Goal: Task Accomplishment & Management: Manage account settings

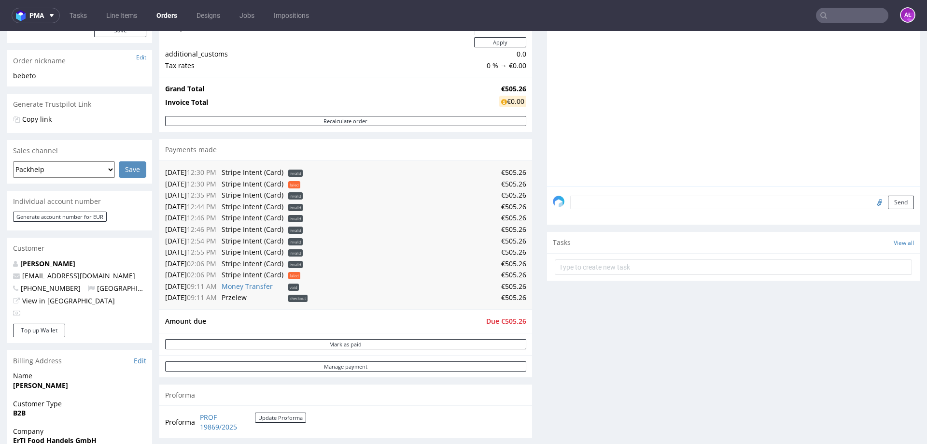
scroll to position [290, 0]
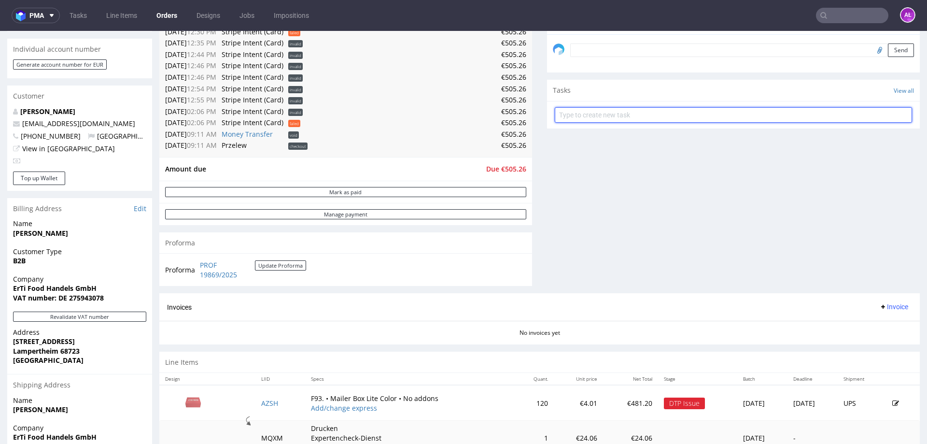
click at [615, 110] on input "text" at bounding box center [733, 114] width 357 height 15
type input "refund"
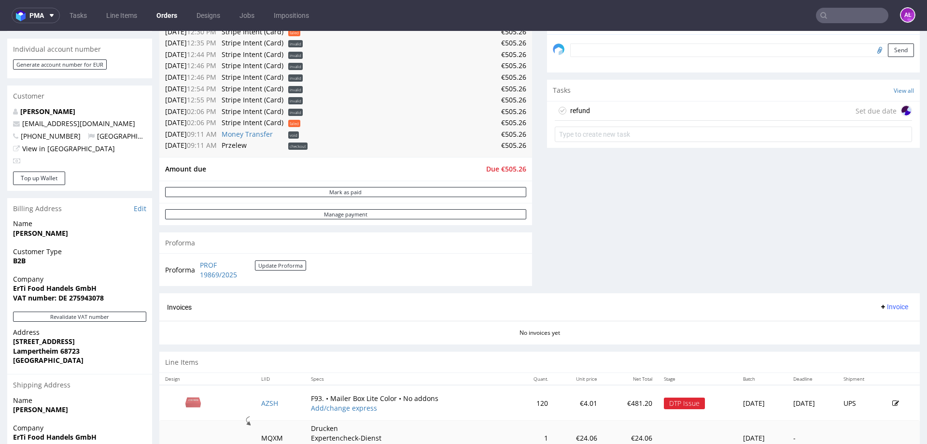
click at [602, 112] on div "refund Set due date" at bounding box center [733, 110] width 357 height 19
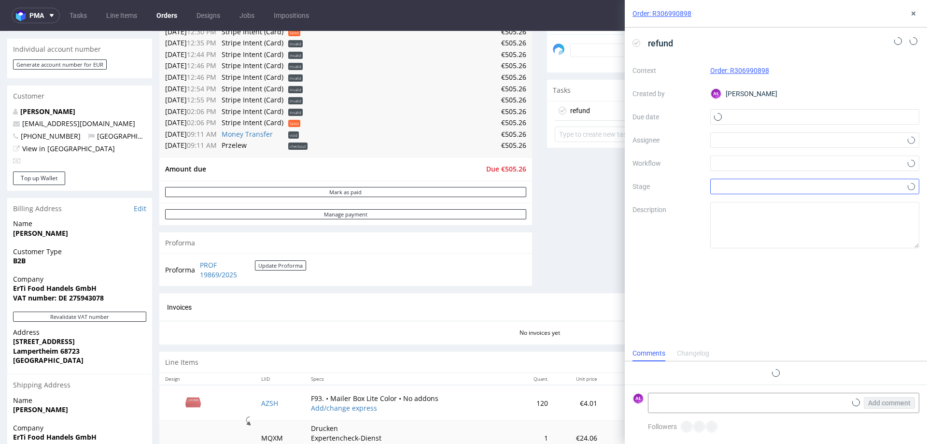
scroll to position [8, 0]
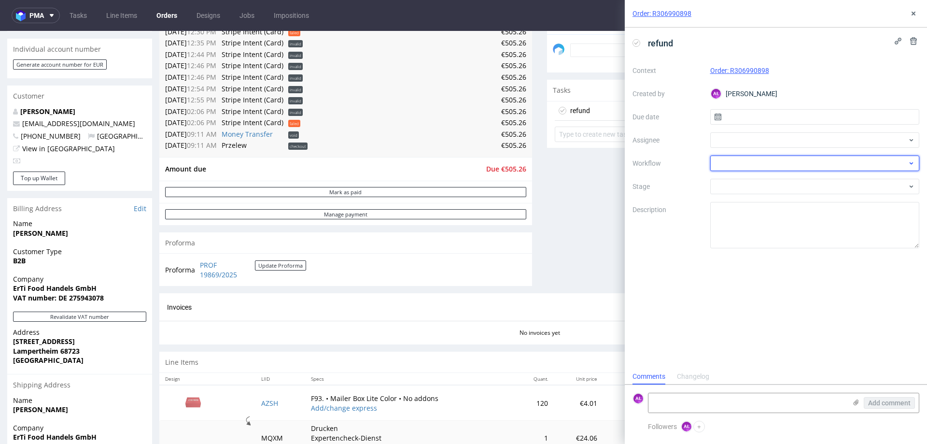
click at [765, 163] on div at bounding box center [815, 163] width 210 height 15
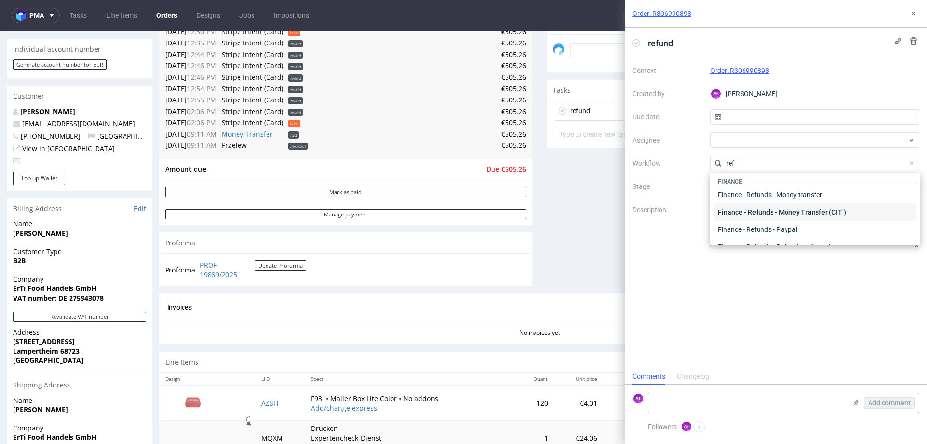
scroll to position [0, 0]
type input "ref"
click at [805, 200] on div "Finance - Refunds - Money transfer" at bounding box center [815, 197] width 202 height 17
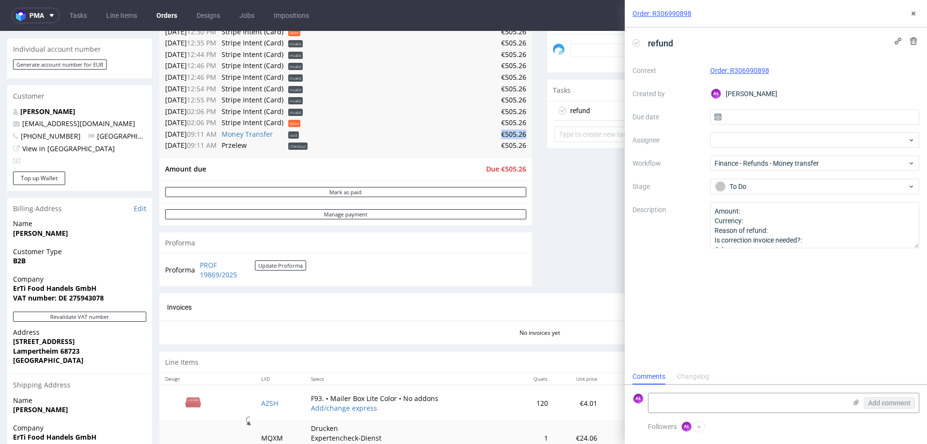
drag, startPoint x: 493, startPoint y: 133, endPoint x: 519, endPoint y: 134, distance: 26.6
click at [519, 134] on td "€505.26" at bounding box center [418, 134] width 216 height 12
copy td "€505.26"
click at [760, 211] on textarea "Amount: Currency: Reason of refund: Is correction invoice needed?: Other:" at bounding box center [815, 225] width 210 height 46
paste textarea "€505.26"
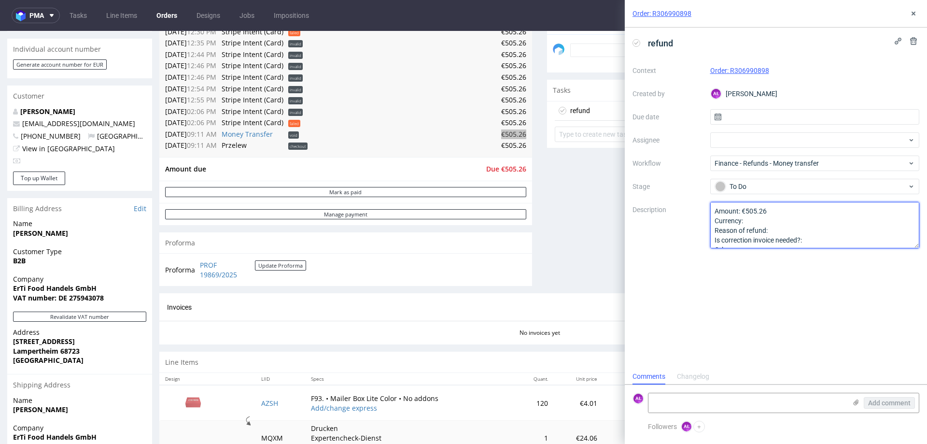
click at [784, 230] on textarea "Amount: Currency: Reason of refund: Is correction invoice needed?: Other:" at bounding box center [815, 225] width 210 height 46
type textarea "Amount: €505.26 Currency: Reason of refund: cancellation Is correction invoice …"
drag, startPoint x: 840, startPoint y: 298, endPoint x: 848, endPoint y: 270, distance: 29.2
click at [840, 296] on div "refund Context Order: R306990898 Created by AŁ Aleksandra Łętowska Due date Ass…" at bounding box center [776, 198] width 302 height 341
click at [917, 15] on button at bounding box center [914, 14] width 12 height 12
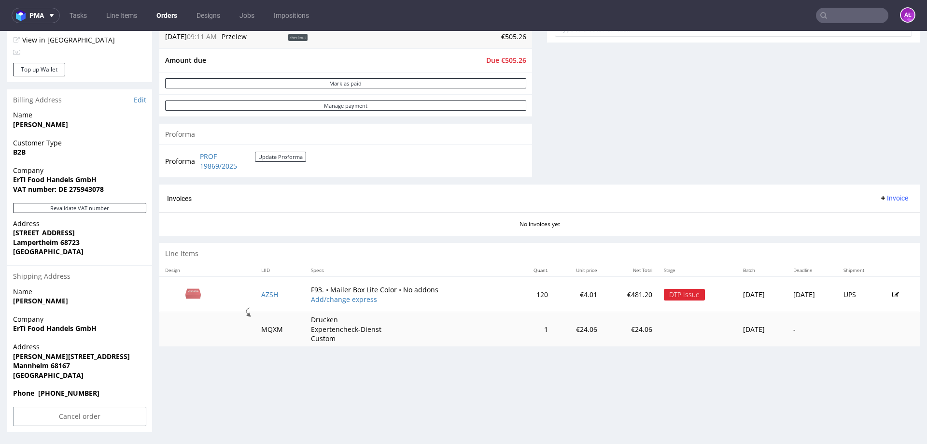
scroll to position [3, 0]
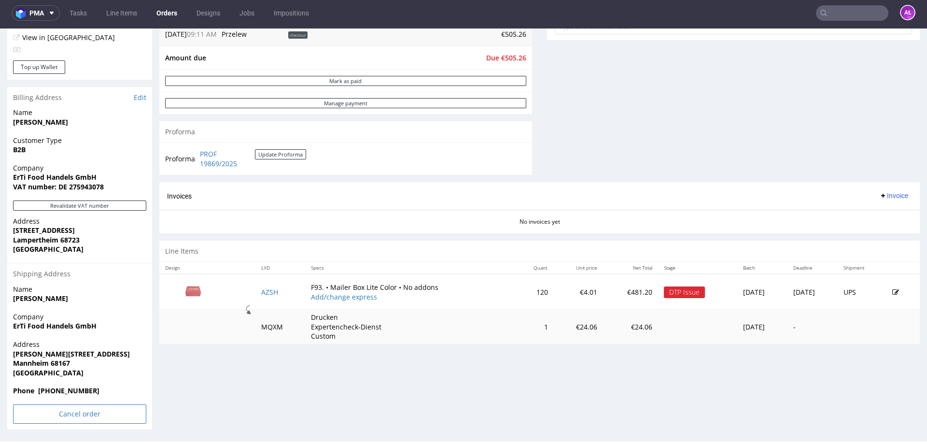
click at [95, 414] on input "Cancel order" at bounding box center [79, 413] width 133 height 19
click at [70, 388] on link "Yes" at bounding box center [65, 387] width 28 height 14
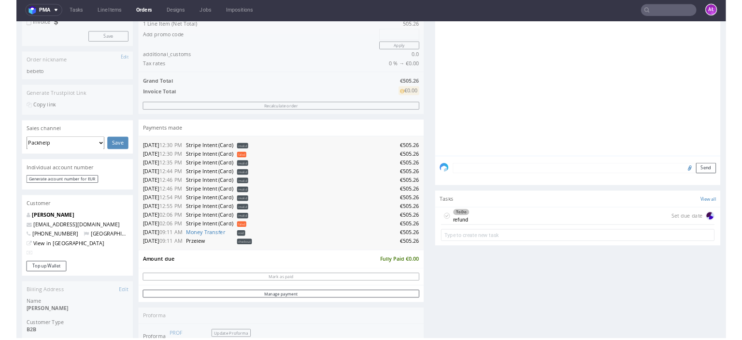
scroll to position [8, 0]
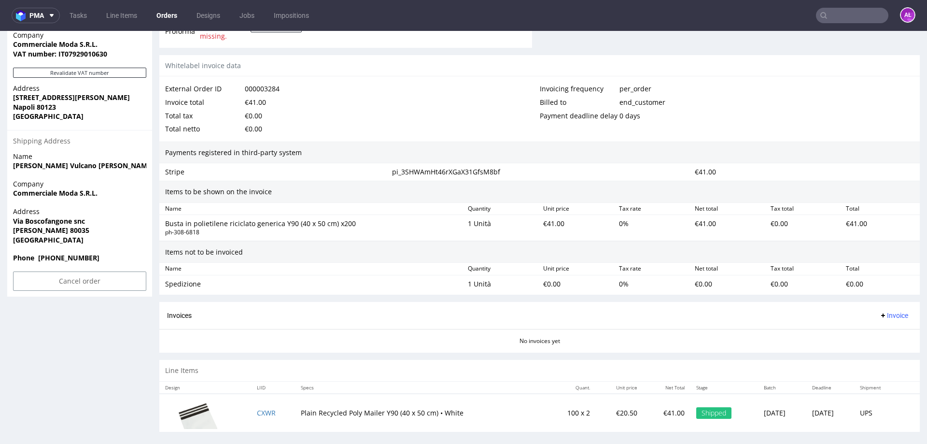
scroll to position [399, 0]
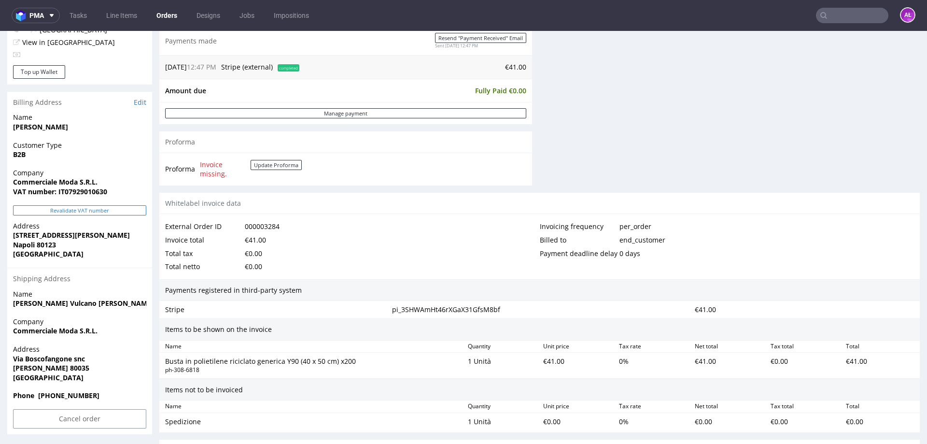
click at [120, 209] on button "Revalidate VAT number" at bounding box center [79, 210] width 133 height 10
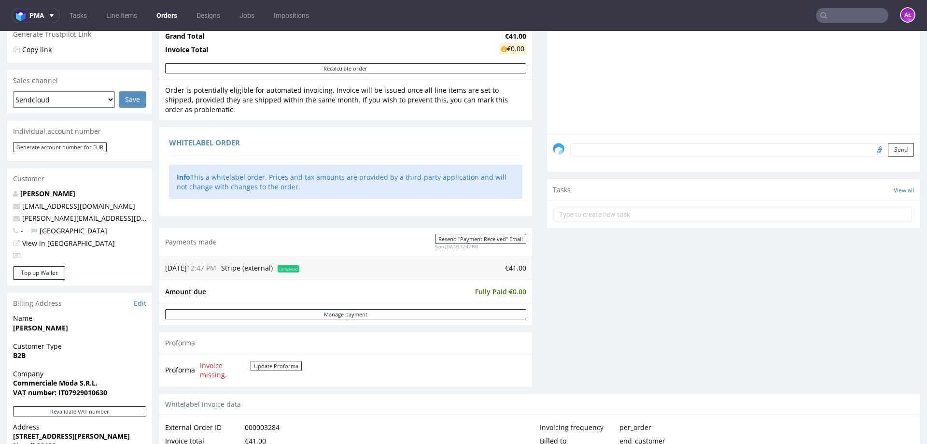
scroll to position [241, 0]
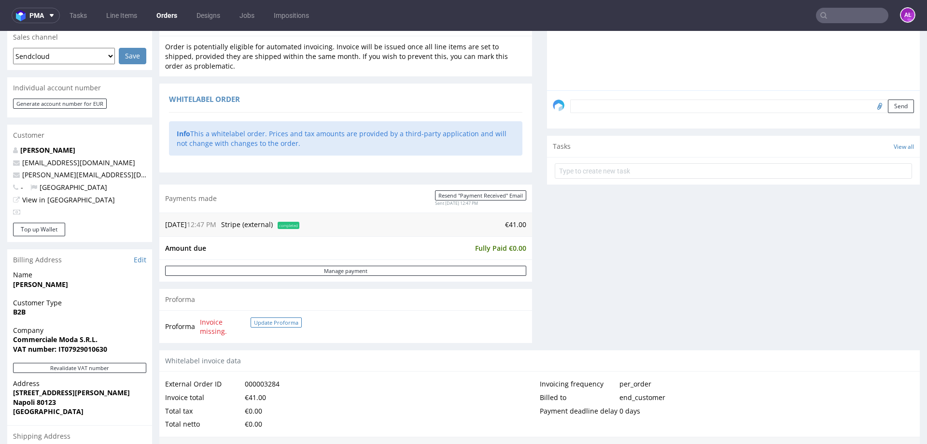
click at [275, 318] on button "Update Proforma" at bounding box center [276, 322] width 51 height 10
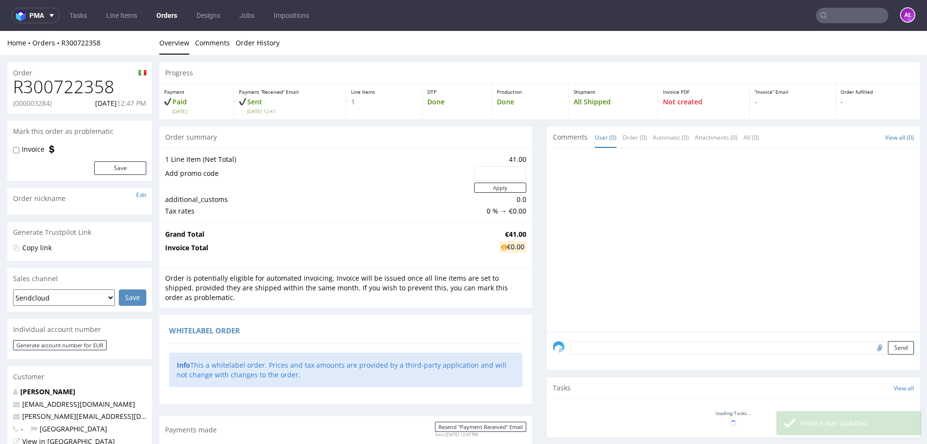
scroll to position [0, 0]
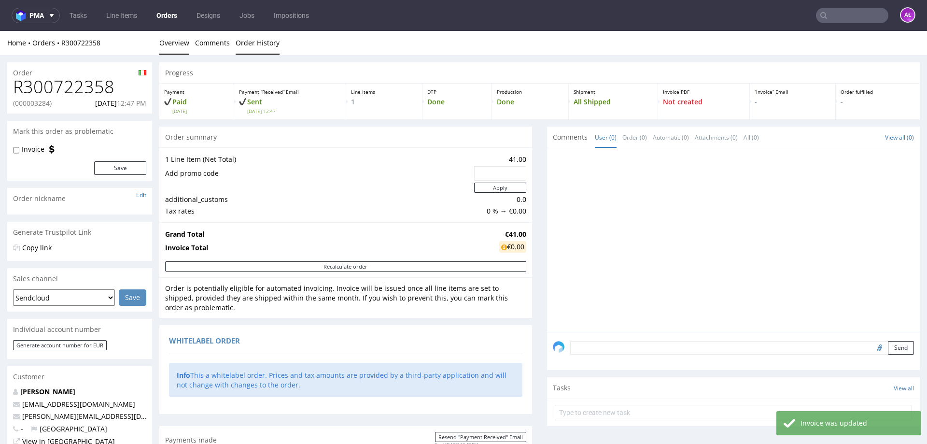
click at [256, 45] on link "Order History" at bounding box center [258, 43] width 44 height 24
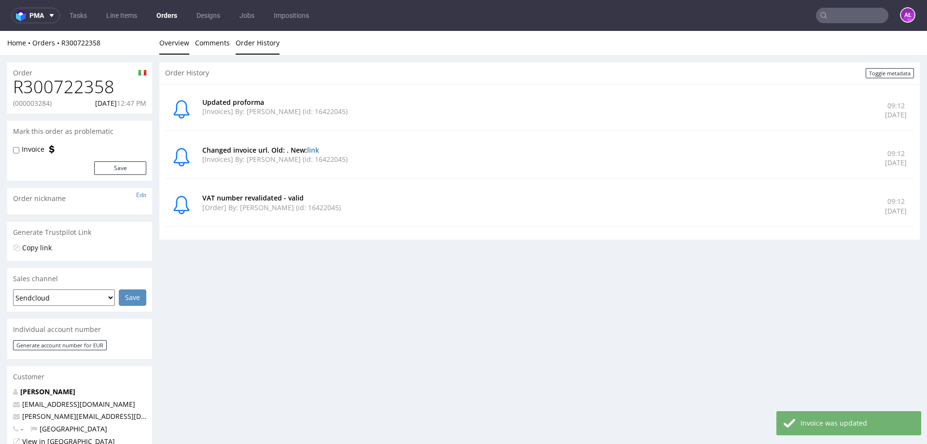
click at [179, 45] on link "Overview" at bounding box center [174, 43] width 30 height 24
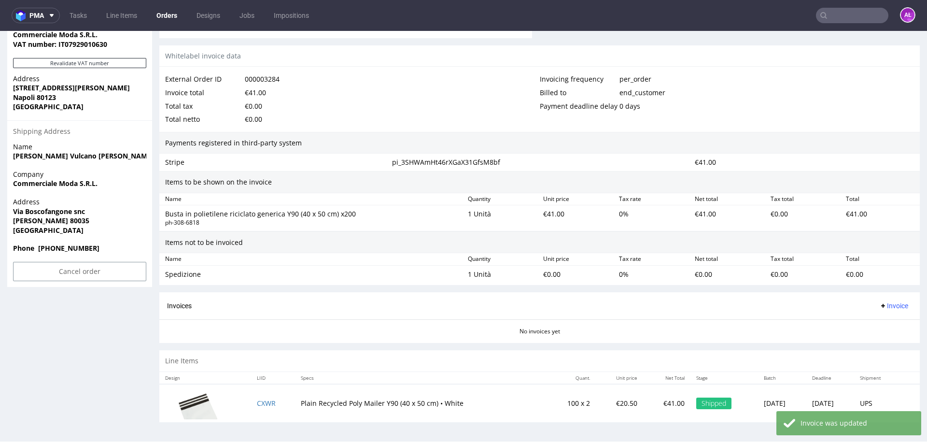
scroll to position [553, 0]
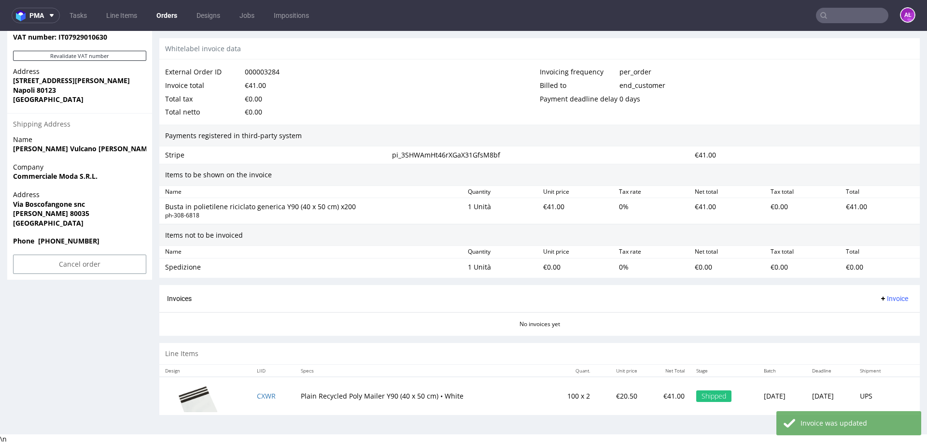
click at [883, 298] on span "Invoice" at bounding box center [893, 299] width 29 height 8
click at [884, 313] on li "Generate" at bounding box center [875, 318] width 62 height 17
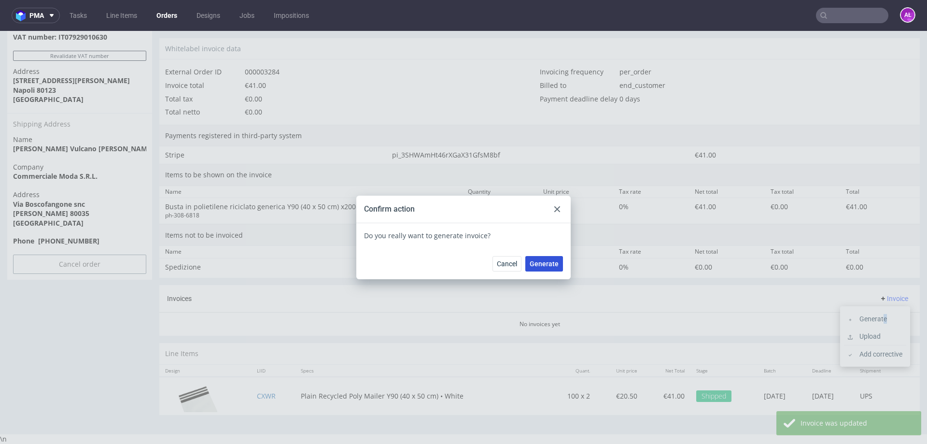
click at [546, 269] on button "Generate" at bounding box center [544, 263] width 38 height 15
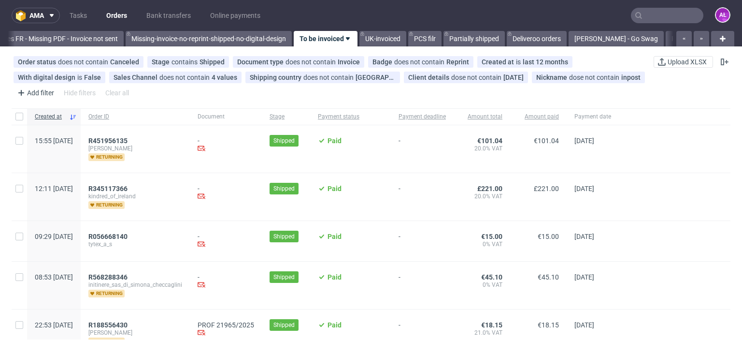
scroll to position [0, 1659]
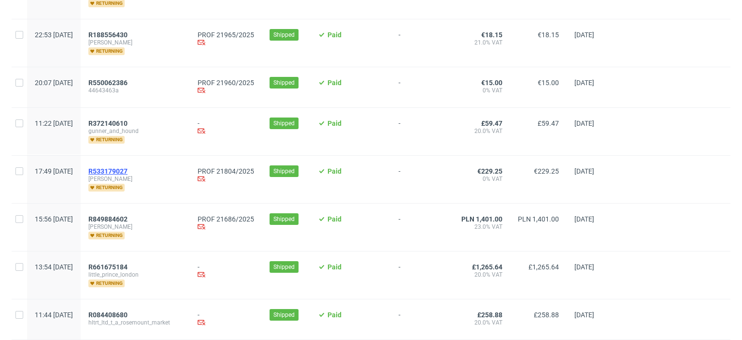
click at [127, 170] on span "R533179027" at bounding box center [107, 171] width 39 height 8
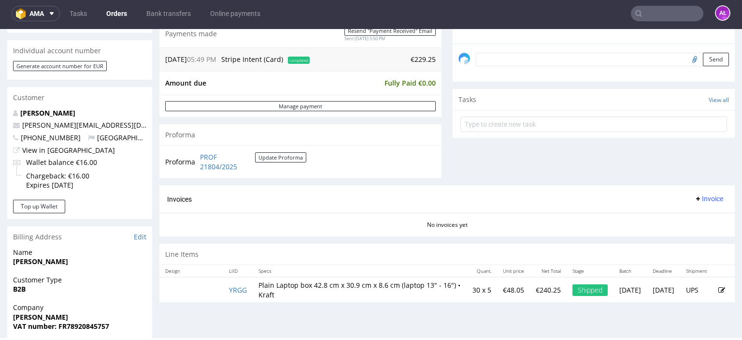
scroll to position [435, 0]
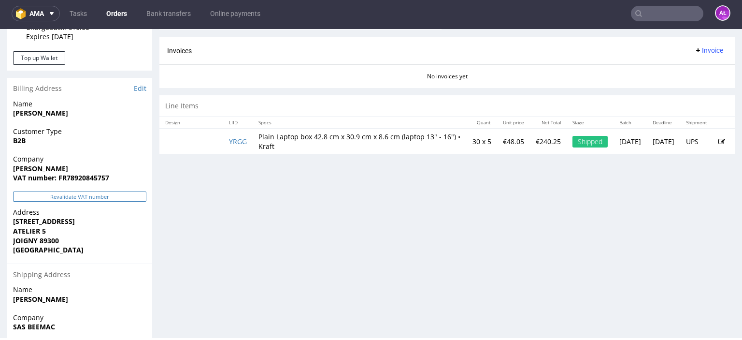
click at [139, 197] on button "Revalidate VAT number" at bounding box center [79, 196] width 133 height 10
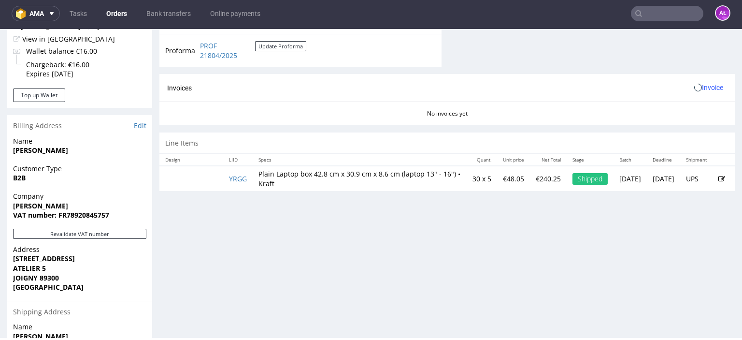
scroll to position [338, 0]
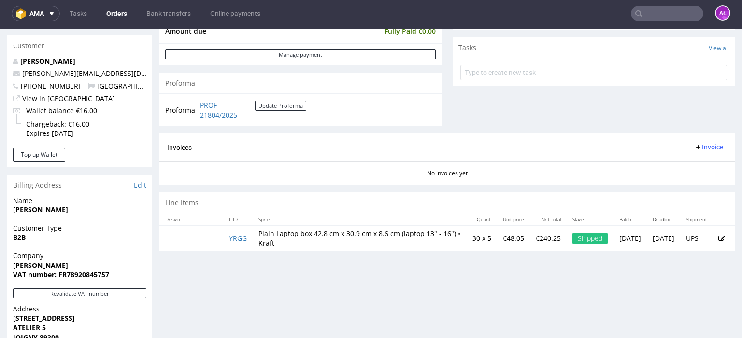
click at [696, 146] on span "Invoice" at bounding box center [708, 147] width 29 height 8
drag, startPoint x: 697, startPoint y: 152, endPoint x: 698, endPoint y: 162, distance: 9.8
click at [698, 162] on span "Generate" at bounding box center [693, 167] width 47 height 10
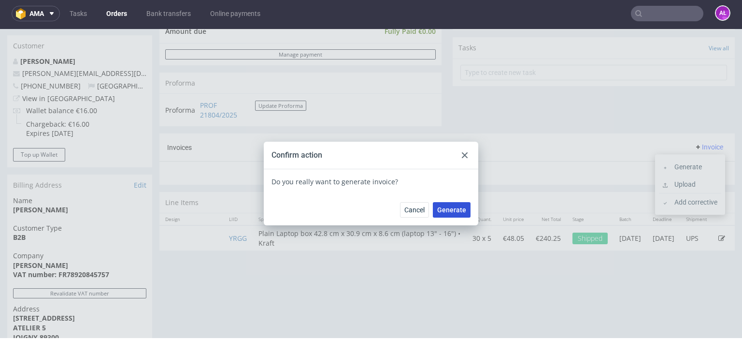
drag, startPoint x: 451, startPoint y: 206, endPoint x: 203, endPoint y: 40, distance: 298.7
click at [451, 207] on span "Generate" at bounding box center [451, 209] width 29 height 7
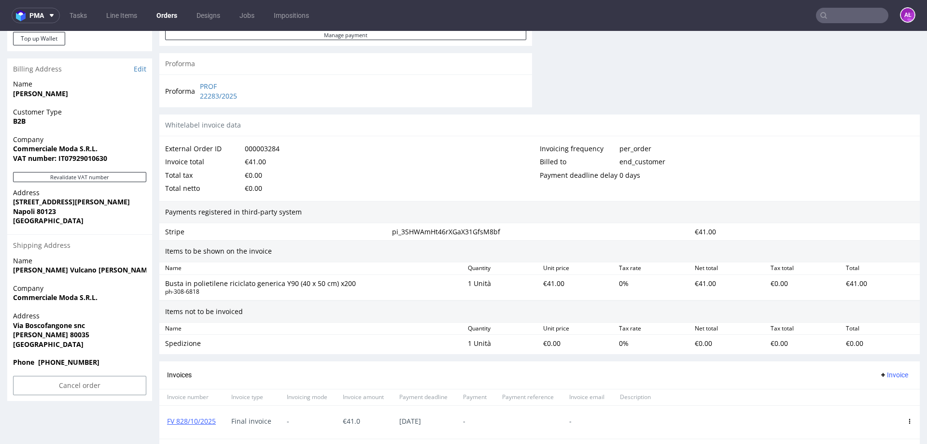
scroll to position [533, 0]
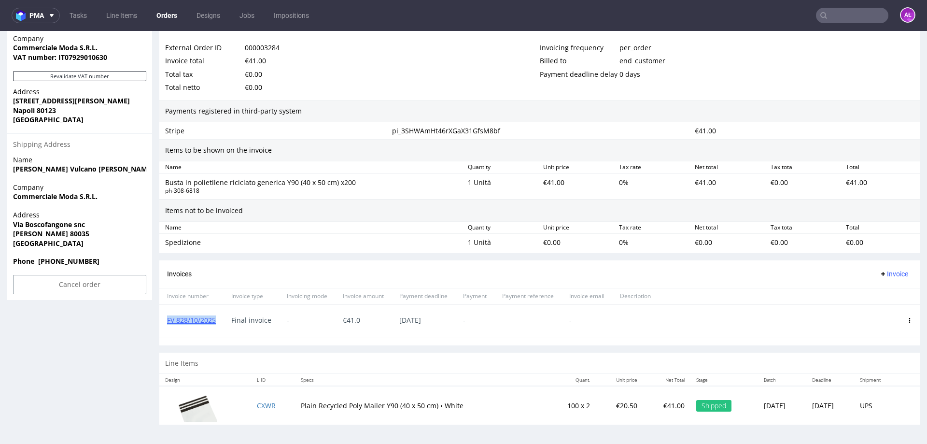
drag, startPoint x: 219, startPoint y: 324, endPoint x: 166, endPoint y: 322, distance: 53.6
click at [166, 322] on div "FV 828/10/2025" at bounding box center [191, 321] width 64 height 33
copy link "FV 828/10/2025"
drag, startPoint x: 894, startPoint y: 318, endPoint x: 894, endPoint y: 324, distance: 5.8
click at [907, 318] on icon at bounding box center [909, 320] width 5 height 5
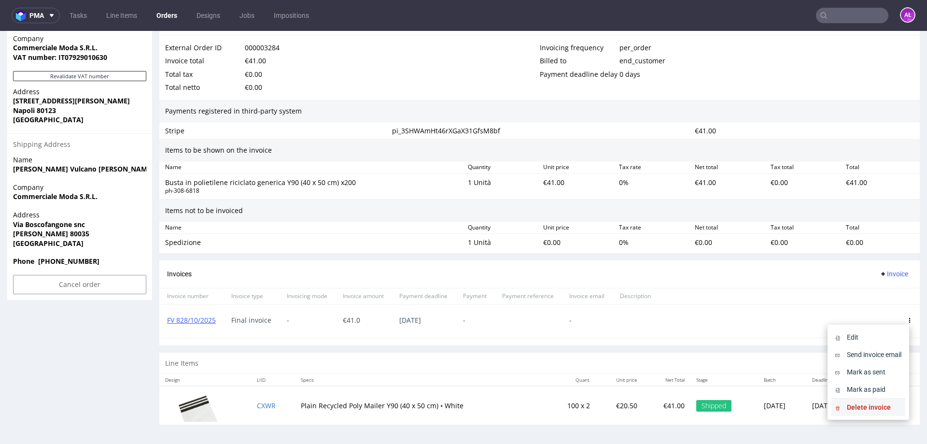
click at [869, 410] on span "Delete invoice" at bounding box center [872, 407] width 58 height 10
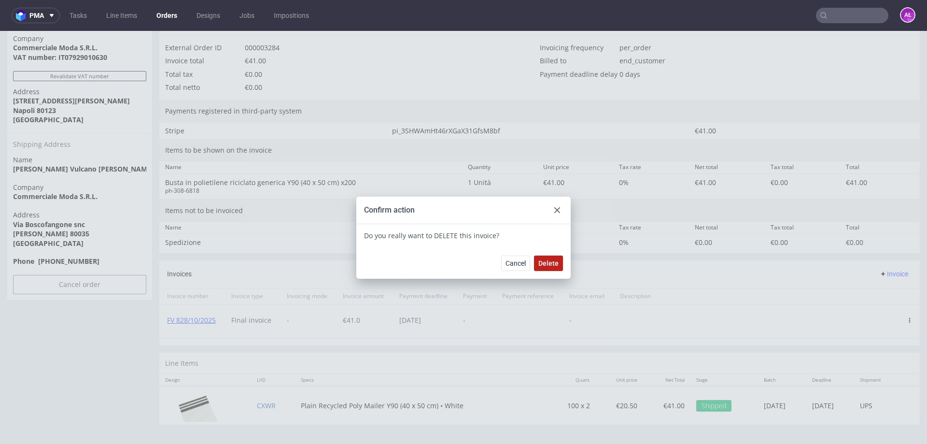
click at [549, 261] on span "Delete" at bounding box center [548, 263] width 20 height 7
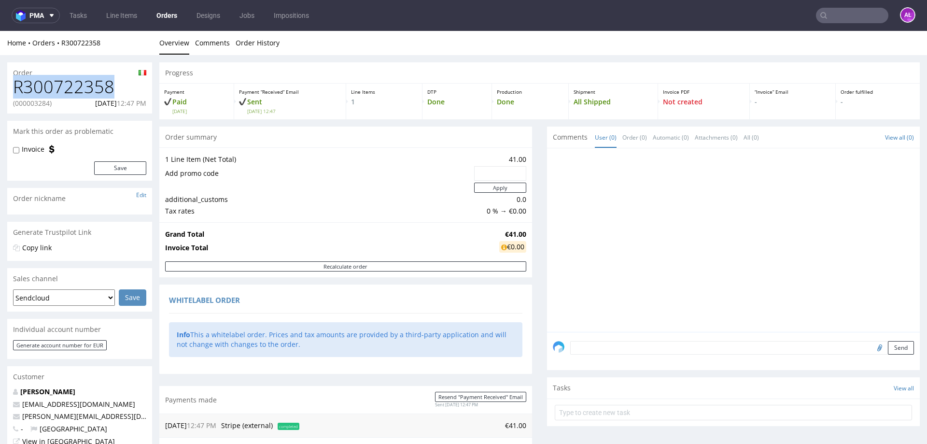
drag, startPoint x: 46, startPoint y: 90, endPoint x: 17, endPoint y: 89, distance: 29.0
click at [17, 89] on h1 "R300722358" at bounding box center [79, 86] width 133 height 19
copy h1 "R300722358"
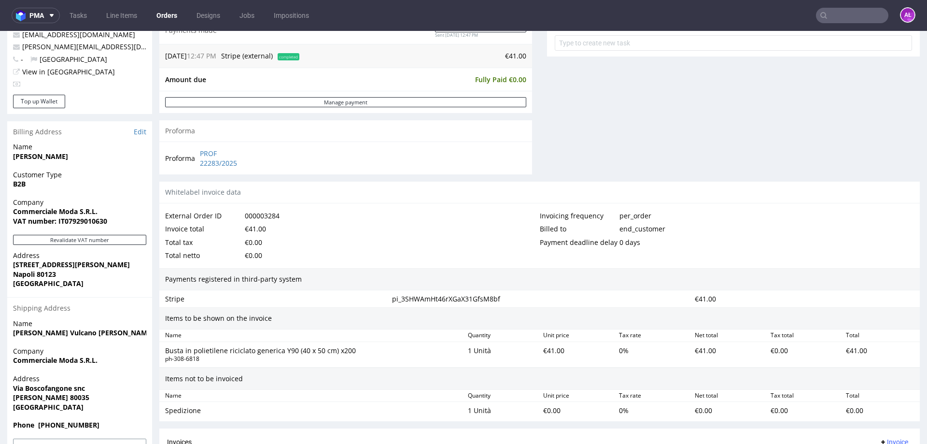
scroll to position [504, 0]
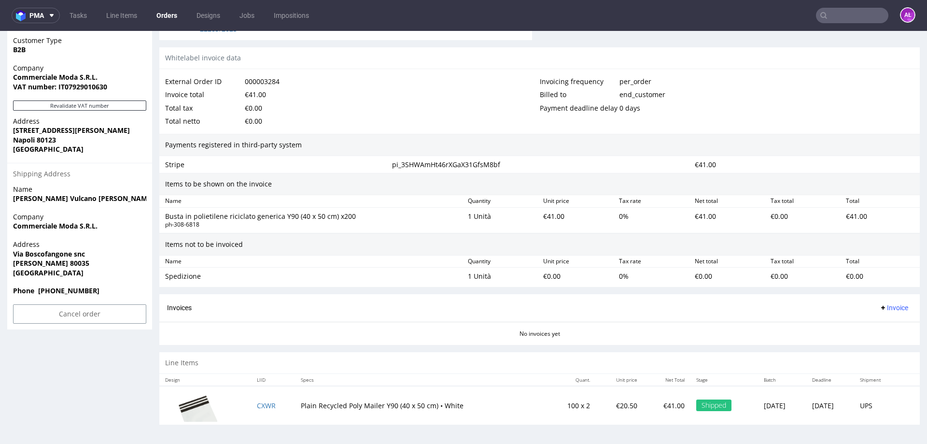
click at [879, 306] on span "Invoice" at bounding box center [893, 308] width 29 height 8
click at [883, 340] on li "Upload" at bounding box center [875, 345] width 62 height 17
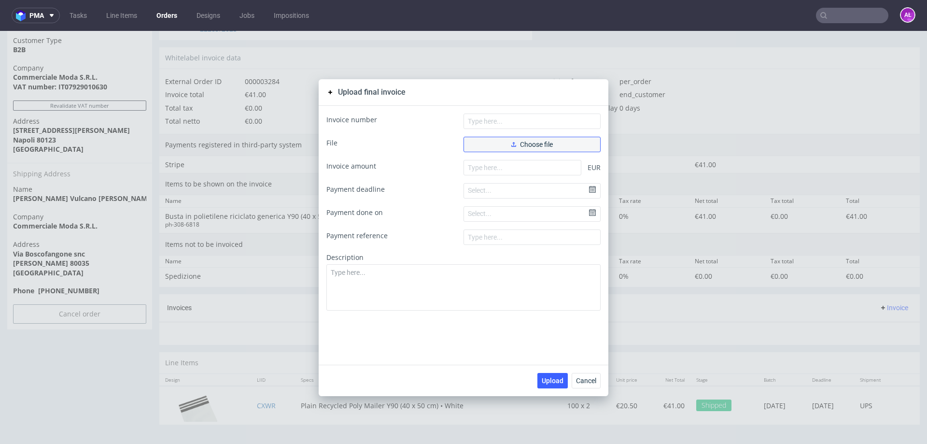
click at [503, 148] on button "Choose file" at bounding box center [532, 144] width 137 height 15
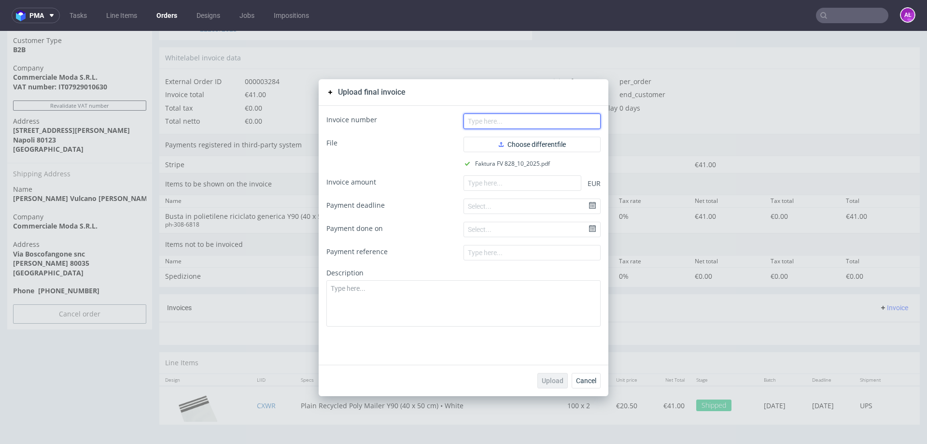
click at [525, 123] on input "text" at bounding box center [532, 120] width 137 height 15
paste input "FV 828/10/2025"
type input "FV 828/10/2025"
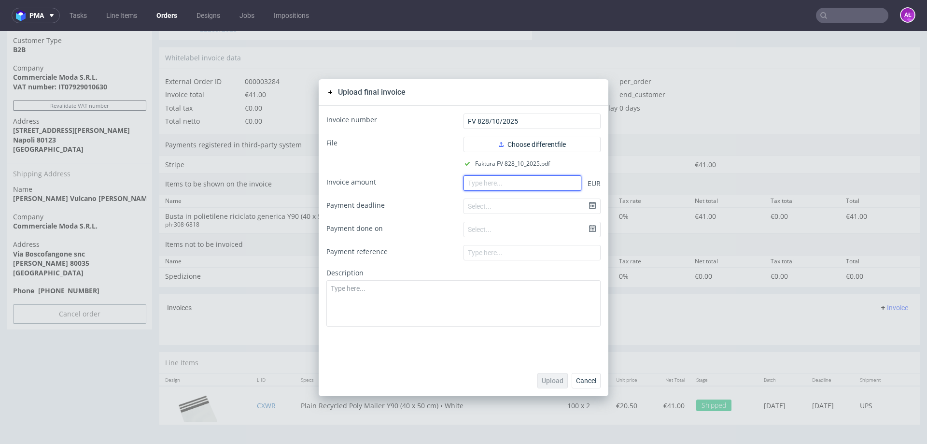
click at [505, 186] on input "number" at bounding box center [523, 182] width 118 height 15
paste input "41.0"
type input "41.0"
click at [554, 379] on span "Upload" at bounding box center [553, 380] width 22 height 7
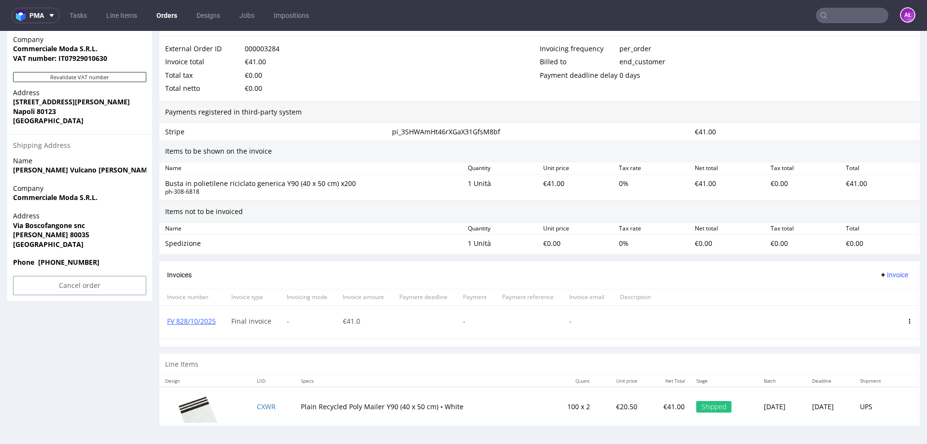
scroll to position [533, 0]
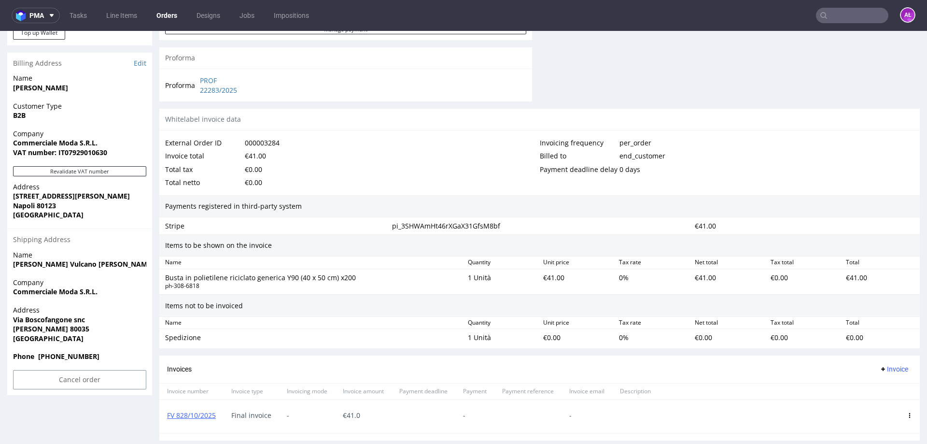
scroll to position [533, 0]
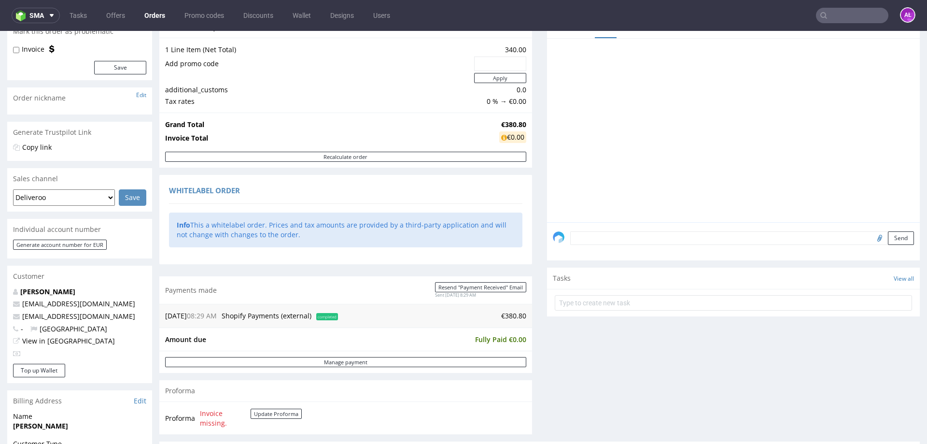
scroll to position [241, 0]
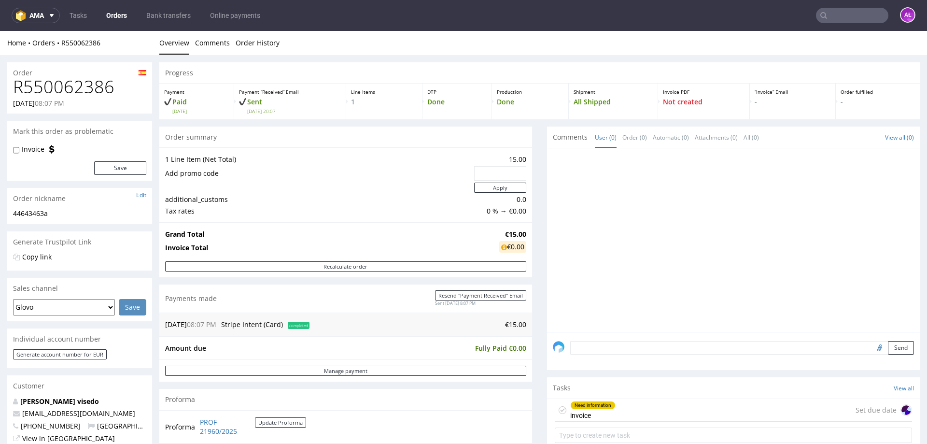
scroll to position [290, 0]
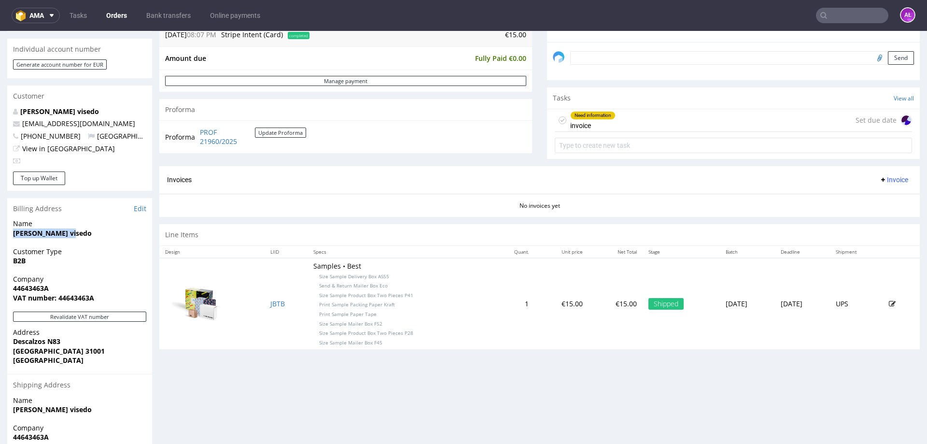
drag, startPoint x: 75, startPoint y: 231, endPoint x: 7, endPoint y: 238, distance: 68.5
click at [7, 238] on div "Order R550062386 11.10.2025 08:07 PM Mark this order as problematic Invoice Sav…" at bounding box center [463, 156] width 927 height 782
copy strong "[PERSON_NAME] visedo"
click at [141, 210] on link "Edit" at bounding box center [140, 209] width 13 height 10
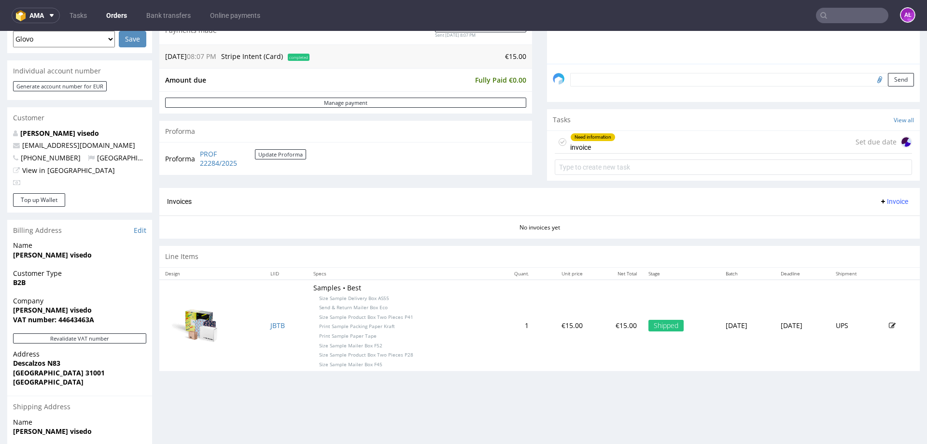
scroll to position [290, 0]
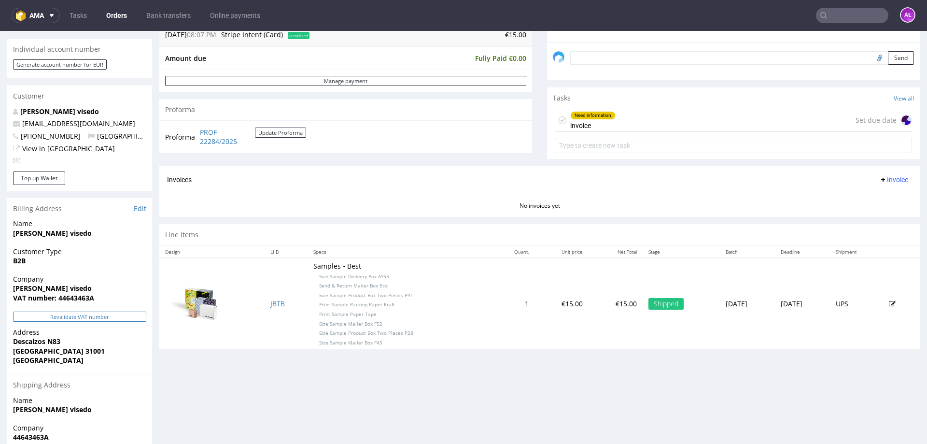
click at [135, 318] on button "Revalidate VAT number" at bounding box center [79, 317] width 133 height 10
drag, startPoint x: 108, startPoint y: 302, endPoint x: 60, endPoint y: 302, distance: 48.3
click at [60, 302] on span "VAT number: 44643463A" at bounding box center [79, 298] width 133 height 10
copy strong "44643463A"
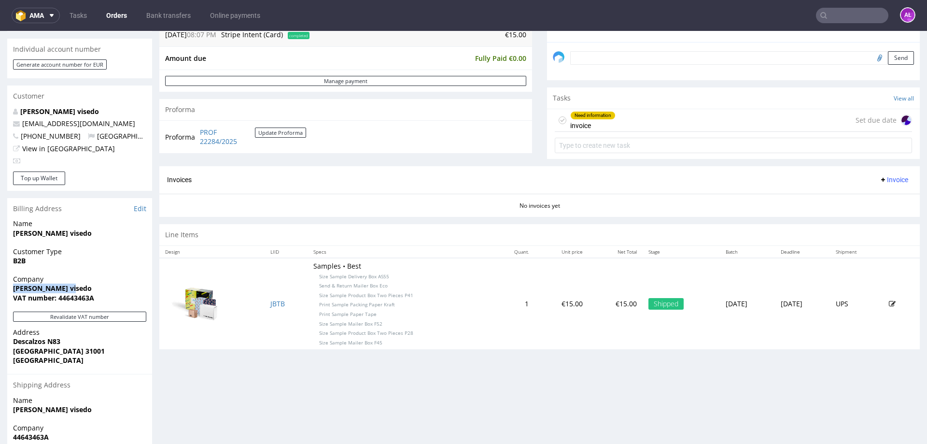
drag, startPoint x: 32, startPoint y: 286, endPoint x: 72, endPoint y: 283, distance: 39.7
click at [72, 283] on div "Order R550062386 [DATE] 08:07 PM Mark this order as problematic Invoice Save Or…" at bounding box center [463, 156] width 927 height 782
copy strong "[PERSON_NAME] visedo"
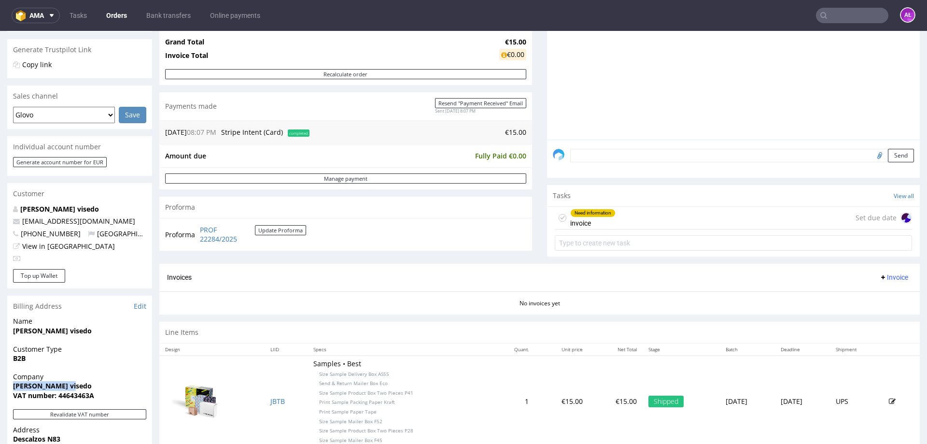
scroll to position [97, 0]
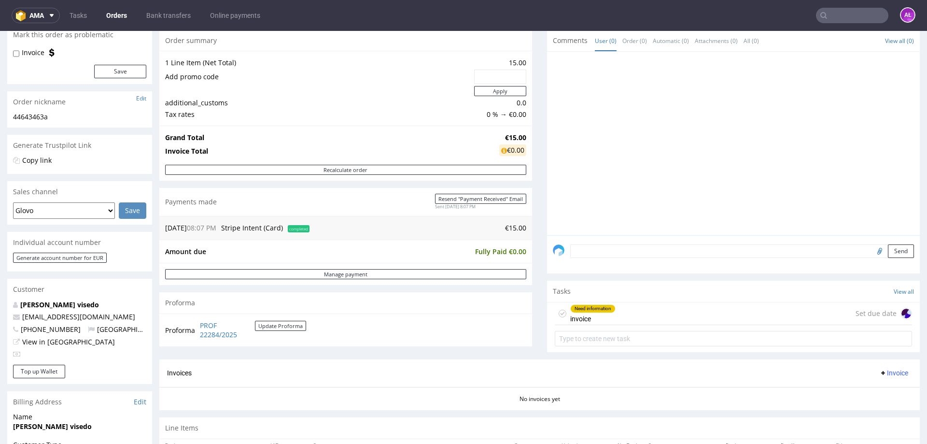
click at [872, 250] on input "file" at bounding box center [879, 250] width 14 height 13
type input "C:\fakepath\Valid VAT ID.PNG"
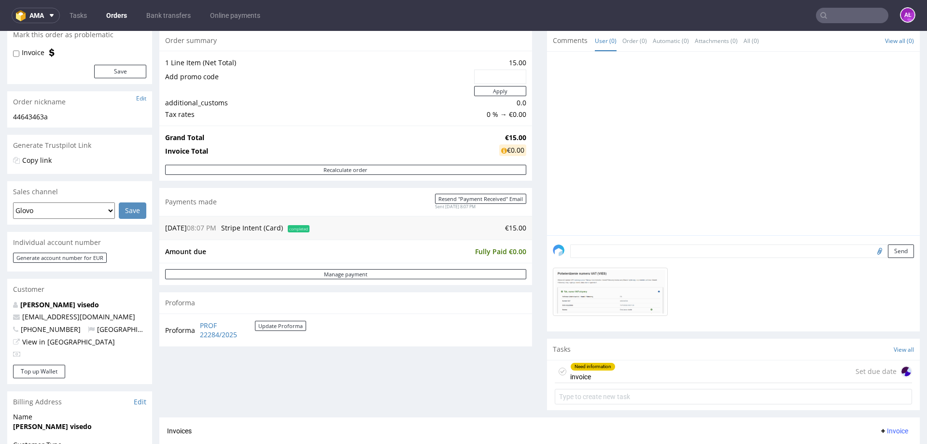
click at [817, 254] on textarea at bounding box center [742, 251] width 344 height 14
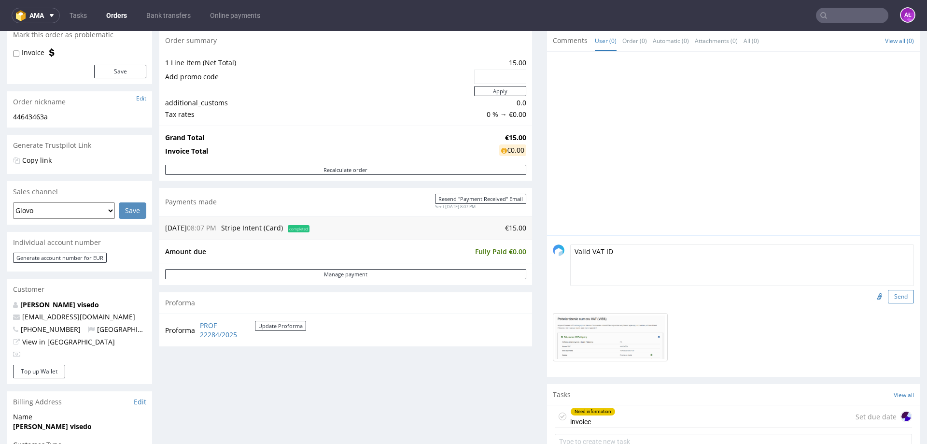
type textarea "Valid VAT ID"
click at [888, 295] on button "Send" at bounding box center [901, 297] width 26 height 14
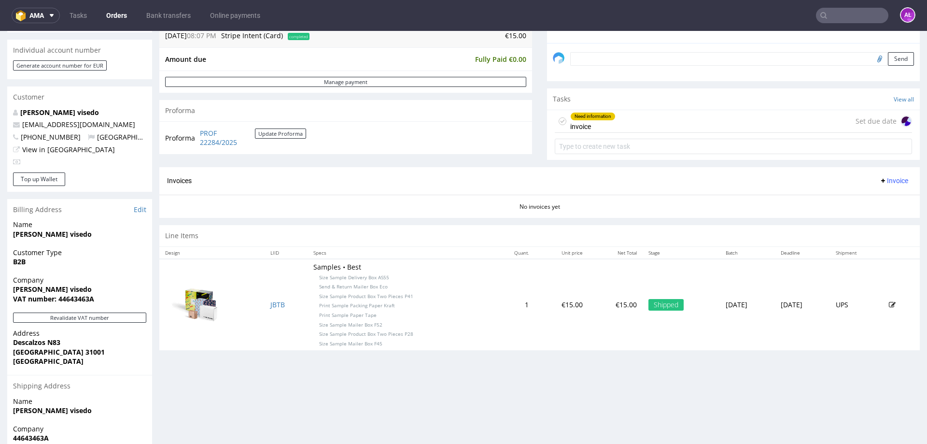
scroll to position [290, 0]
drag, startPoint x: 875, startPoint y: 181, endPoint x: 875, endPoint y: 186, distance: 5.3
click at [879, 181] on span "Invoice" at bounding box center [893, 180] width 29 height 8
click at [878, 198] on span "Generate" at bounding box center [879, 200] width 47 height 10
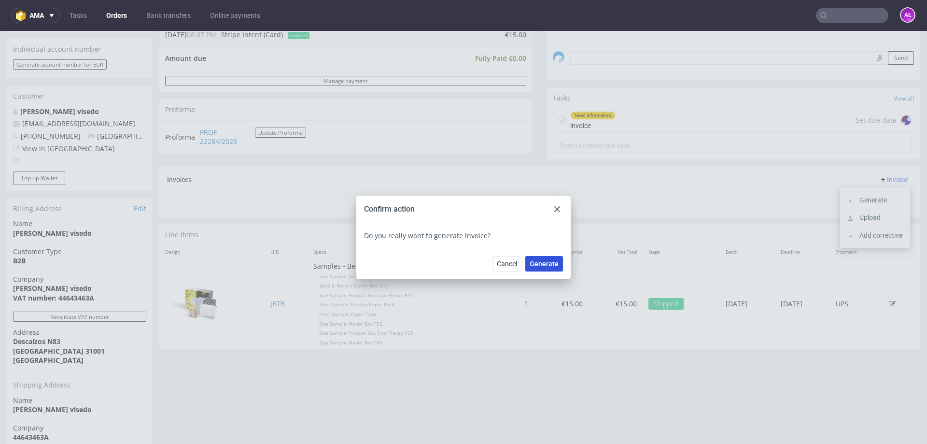
click at [543, 264] on span "Generate" at bounding box center [544, 263] width 29 height 7
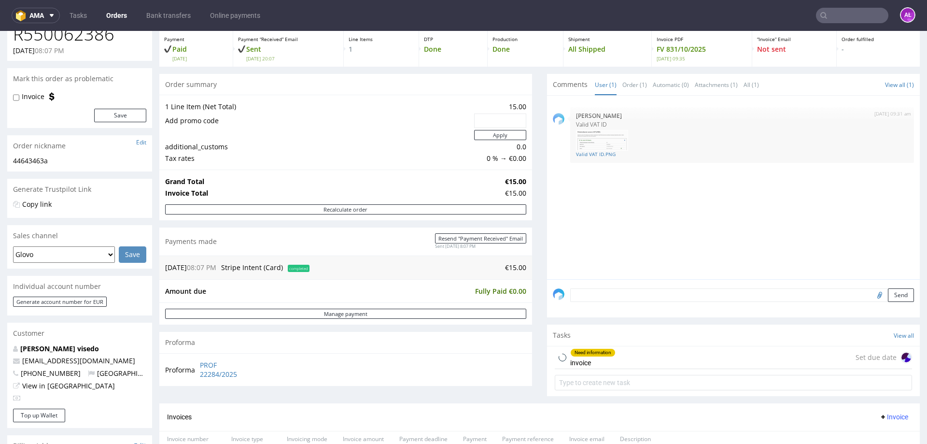
scroll to position [193, 0]
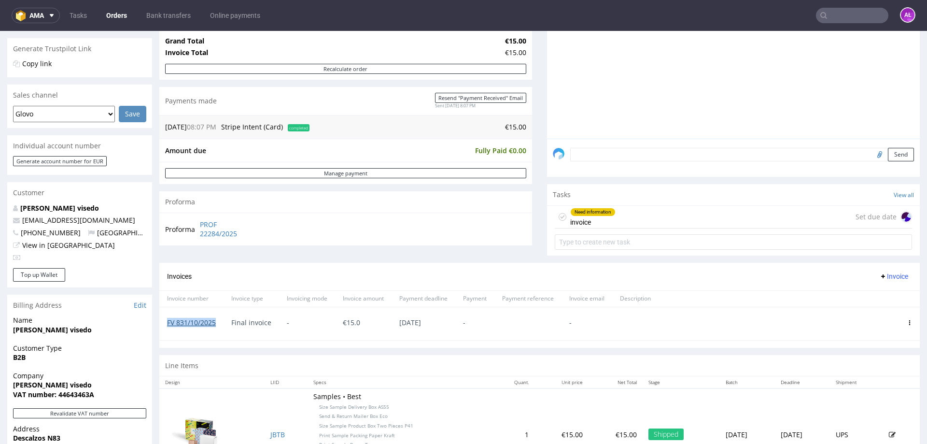
drag, startPoint x: 219, startPoint y: 328, endPoint x: 168, endPoint y: 326, distance: 51.7
click at [168, 326] on div "FV 831/10/2025" at bounding box center [191, 323] width 64 height 33
copy link "FV 831/10/2025"
click at [607, 220] on div "Need information invoice" at bounding box center [592, 217] width 45 height 22
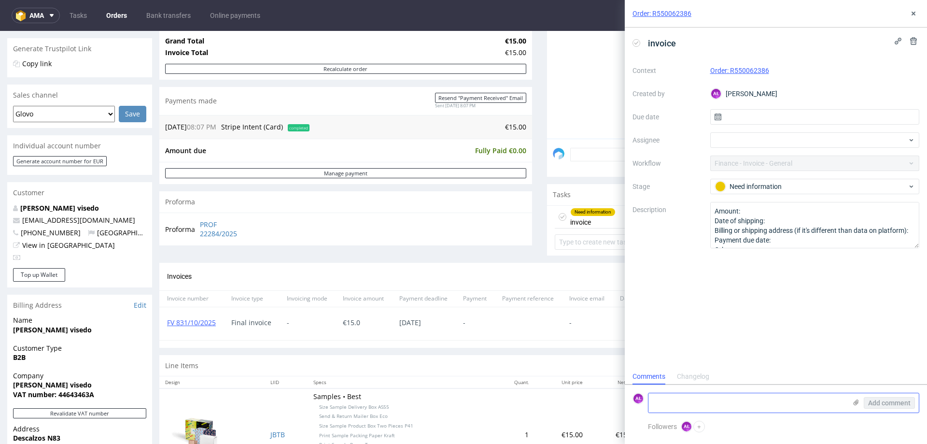
scroll to position [8, 0]
click at [752, 409] on textarea at bounding box center [748, 402] width 198 height 19
paste textarea "FV 831/10/2025"
type textarea "FV 831/10/2025"
click at [889, 400] on span "Add comment" at bounding box center [889, 402] width 42 height 7
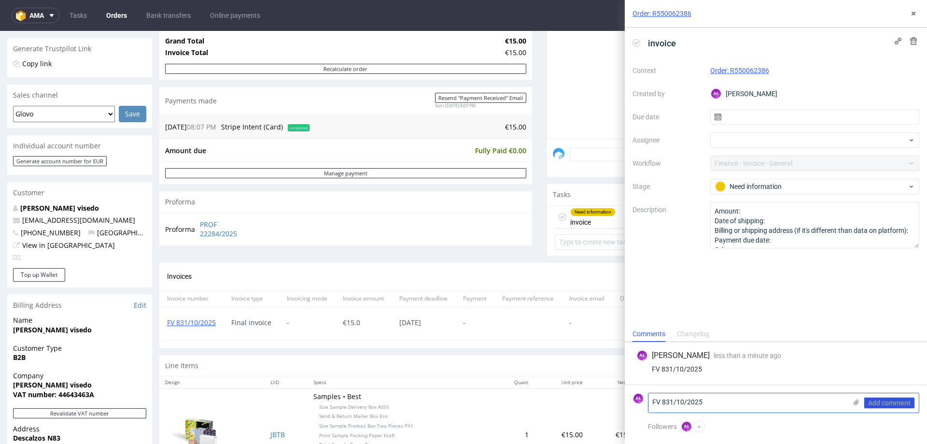
scroll to position [0, 0]
click at [635, 44] on icon at bounding box center [637, 43] width 8 height 8
click at [915, 14] on icon at bounding box center [914, 14] width 8 height 8
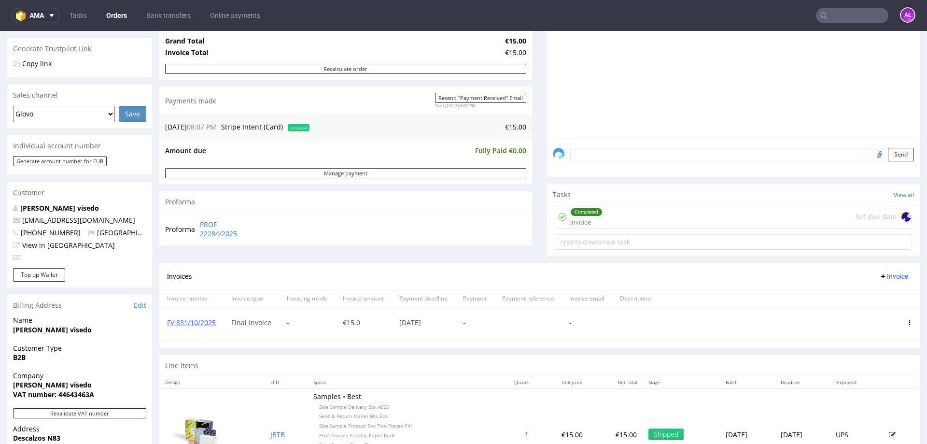
click at [844, 14] on input "text" at bounding box center [852, 15] width 72 height 15
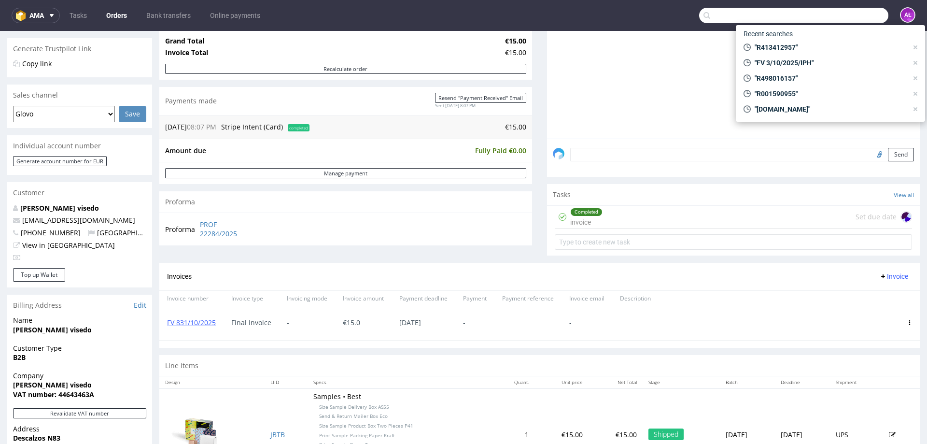
paste input "000003094"
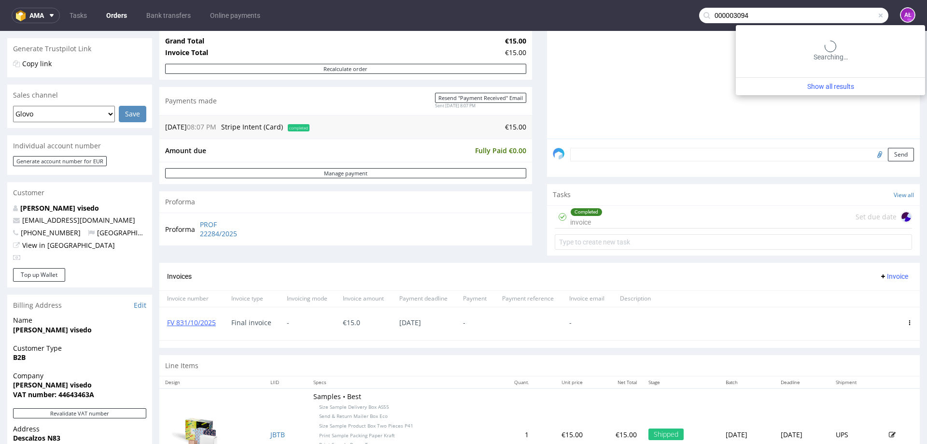
type input "000003094"
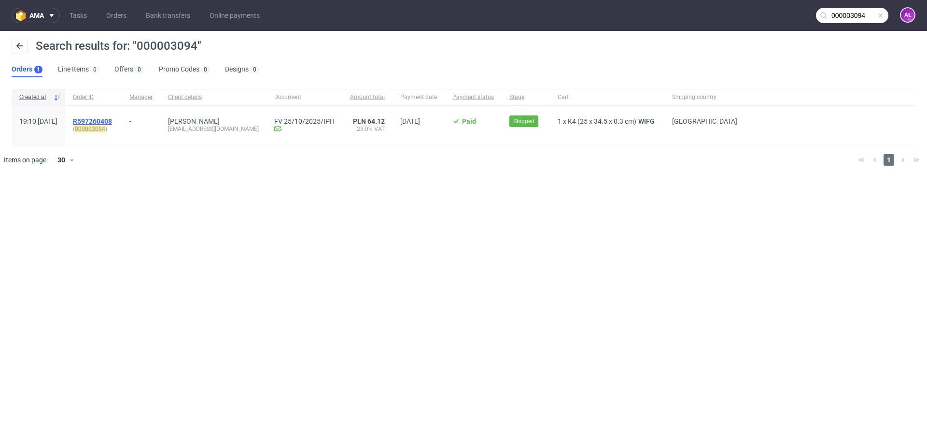
click at [112, 118] on span "R597260408" at bounding box center [92, 121] width 39 height 8
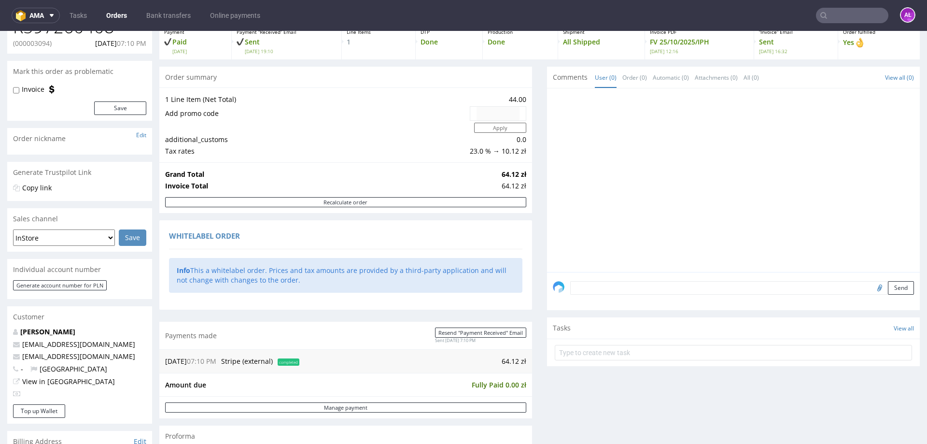
scroll to position [241, 0]
